Goal: Task Accomplishment & Management: Manage account settings

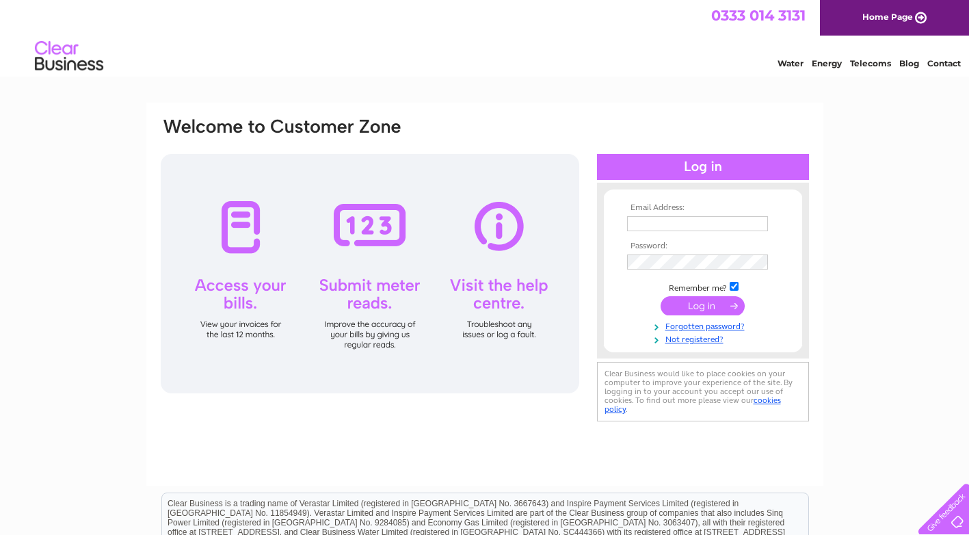
type input "[PERSON_NAME][EMAIL_ADDRESS][DOMAIN_NAME]"
click at [684, 306] on input "submit" at bounding box center [702, 305] width 84 height 19
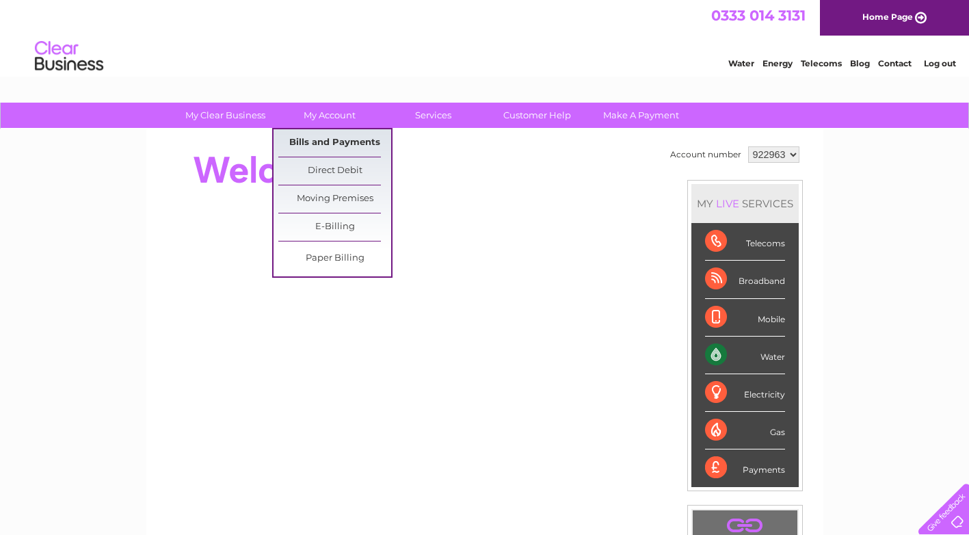
click at [323, 140] on link "Bills and Payments" at bounding box center [334, 142] width 113 height 27
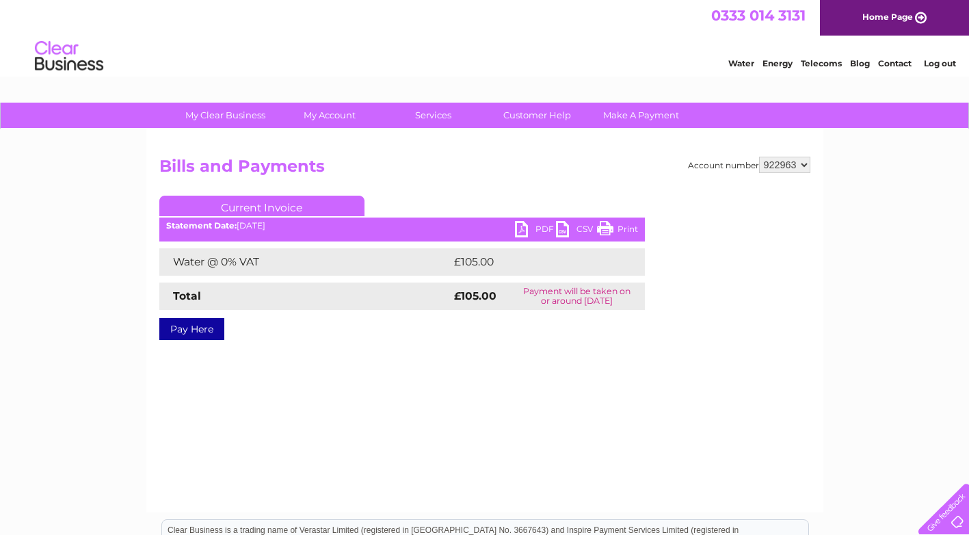
click at [534, 228] on link "PDF" at bounding box center [535, 231] width 41 height 20
click at [942, 63] on link "Log out" at bounding box center [940, 63] width 32 height 10
